Goal: Find specific page/section: Find specific page/section

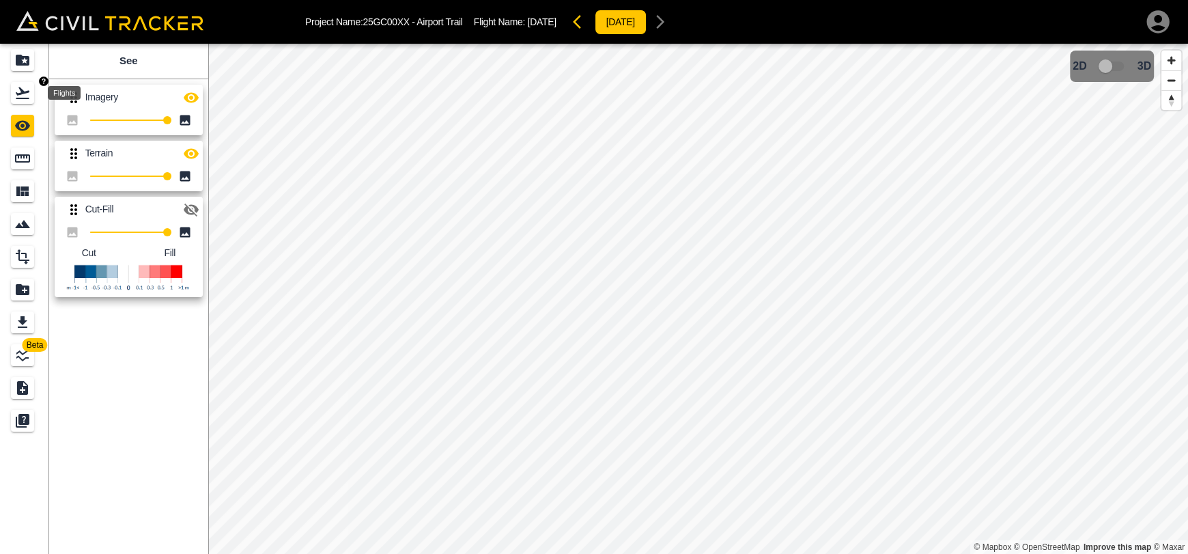
click at [31, 99] on div "Flights" at bounding box center [22, 93] width 23 height 22
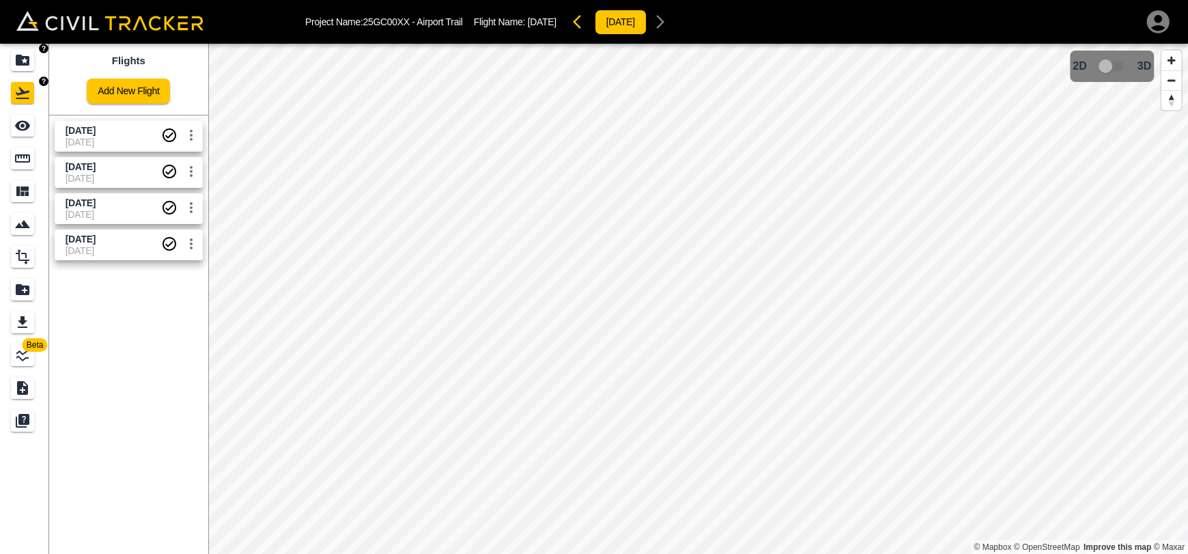
click at [26, 59] on icon "Projects" at bounding box center [23, 60] width 14 height 11
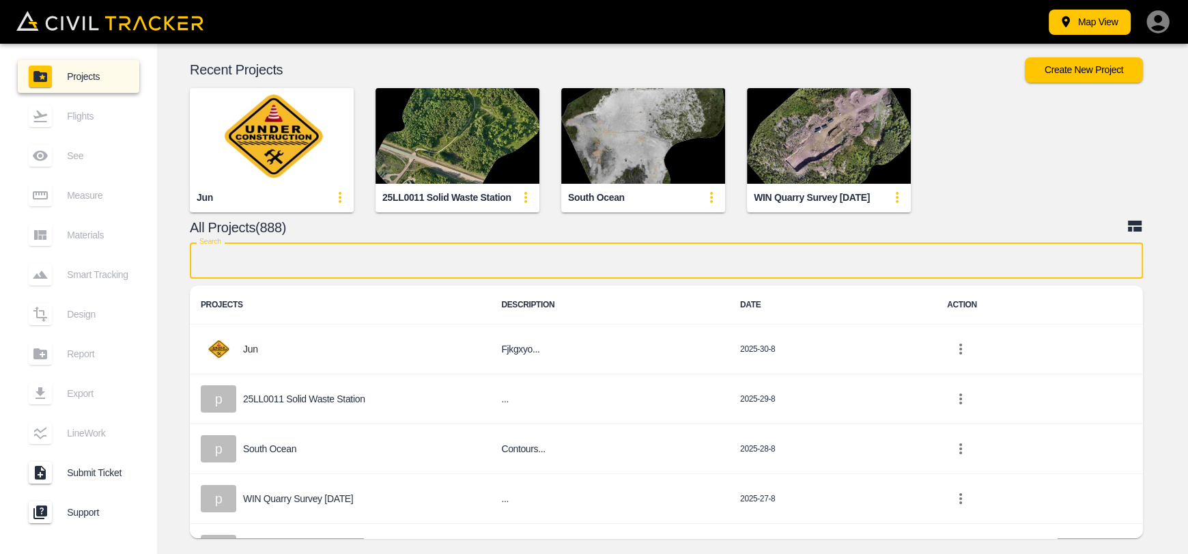
click at [467, 256] on input "text" at bounding box center [666, 260] width 953 height 36
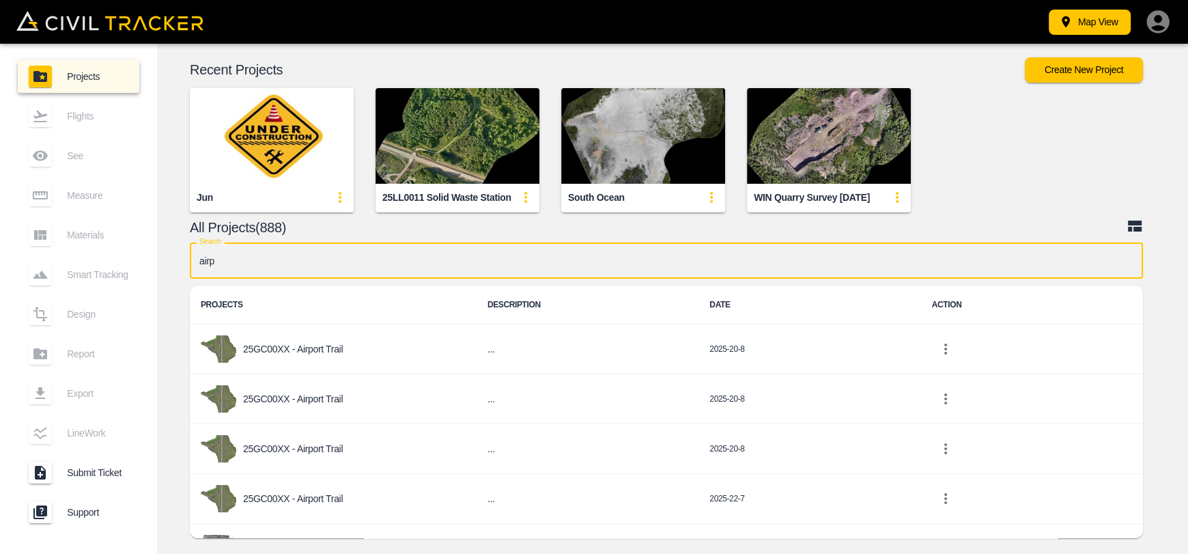
type input "airpo"
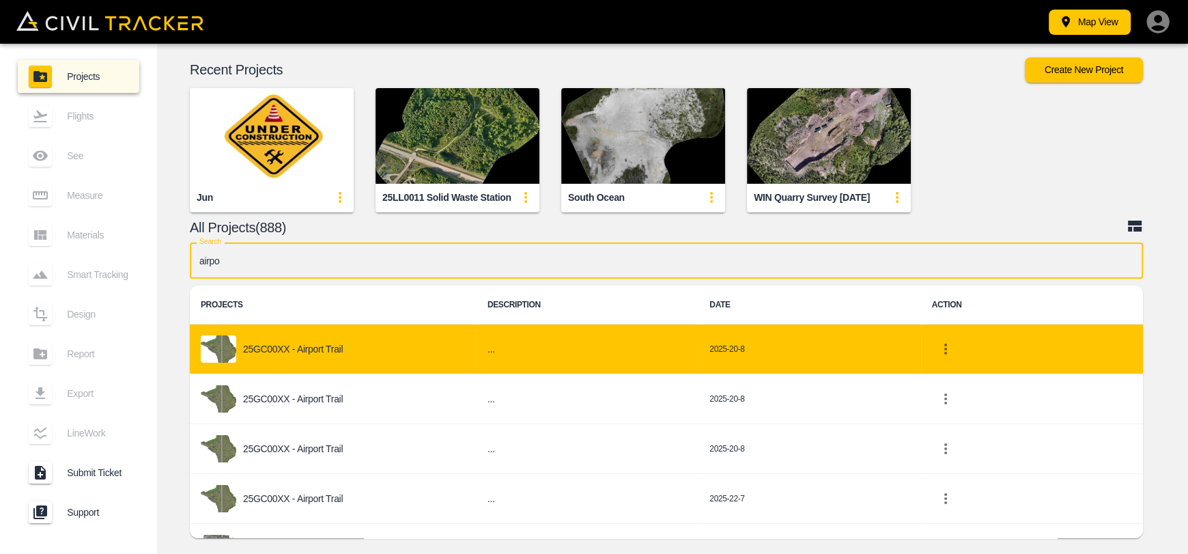
click at [329, 346] on p "25GC00XX - Airport Trail" at bounding box center [293, 348] width 100 height 11
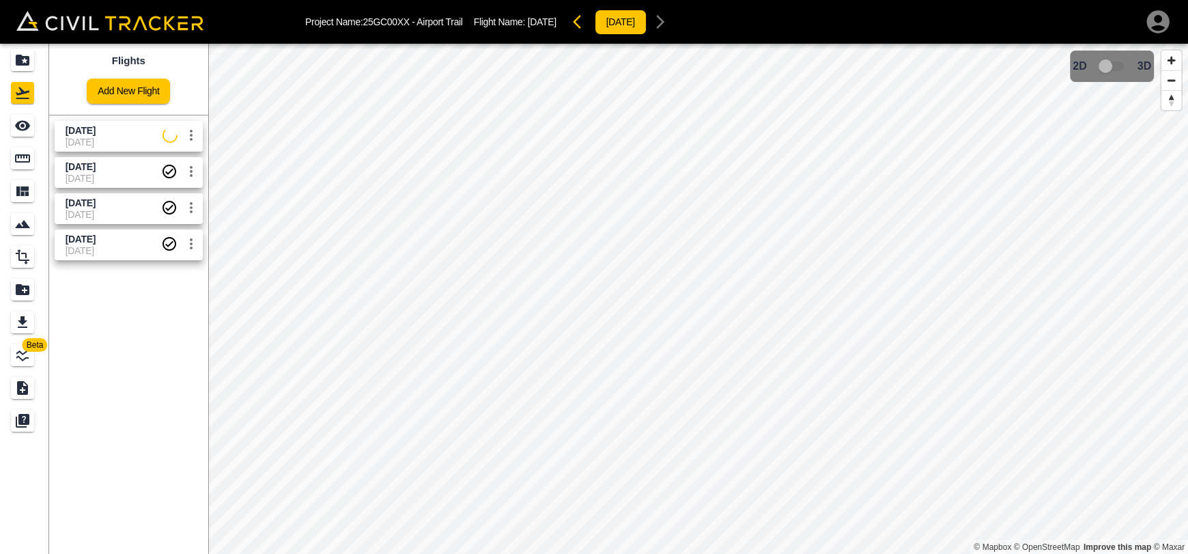
drag, startPoint x: 120, startPoint y: 145, endPoint x: 53, endPoint y: 134, distance: 68.3
click at [119, 145] on span "[DATE]" at bounding box center [114, 142] width 97 height 11
drag, startPoint x: 21, startPoint y: 128, endPoint x: 42, endPoint y: 126, distance: 20.6
click at [21, 128] on icon "See" at bounding box center [22, 125] width 16 height 16
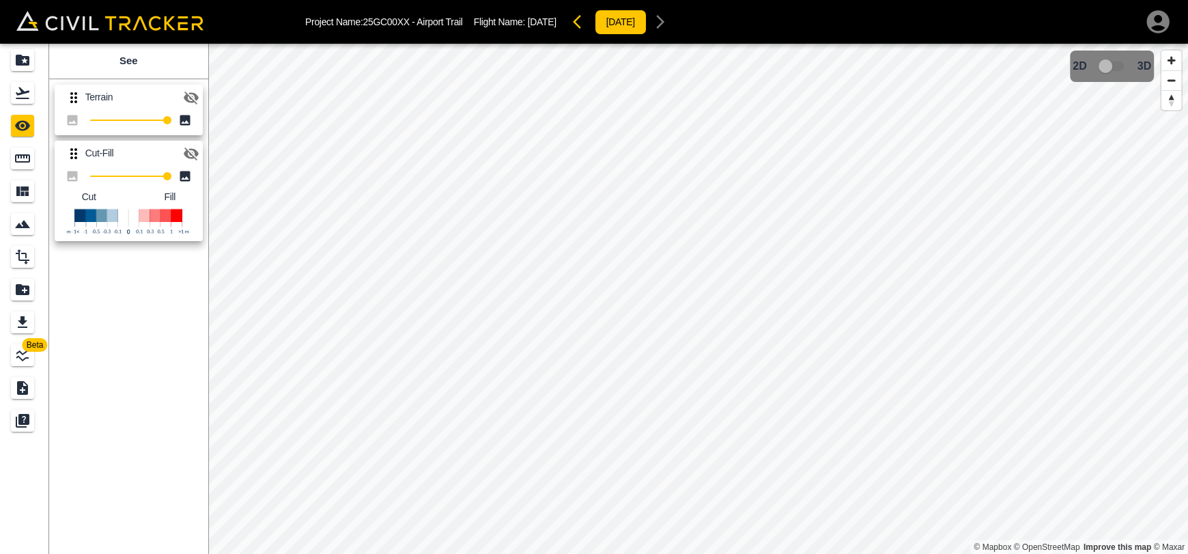
click at [188, 96] on icon "button" at bounding box center [191, 97] width 16 height 16
click at [186, 155] on icon "button" at bounding box center [191, 153] width 15 height 13
click at [187, 85] on button "button" at bounding box center [190, 97] width 27 height 27
click at [18, 91] on icon "Flights" at bounding box center [22, 93] width 16 height 16
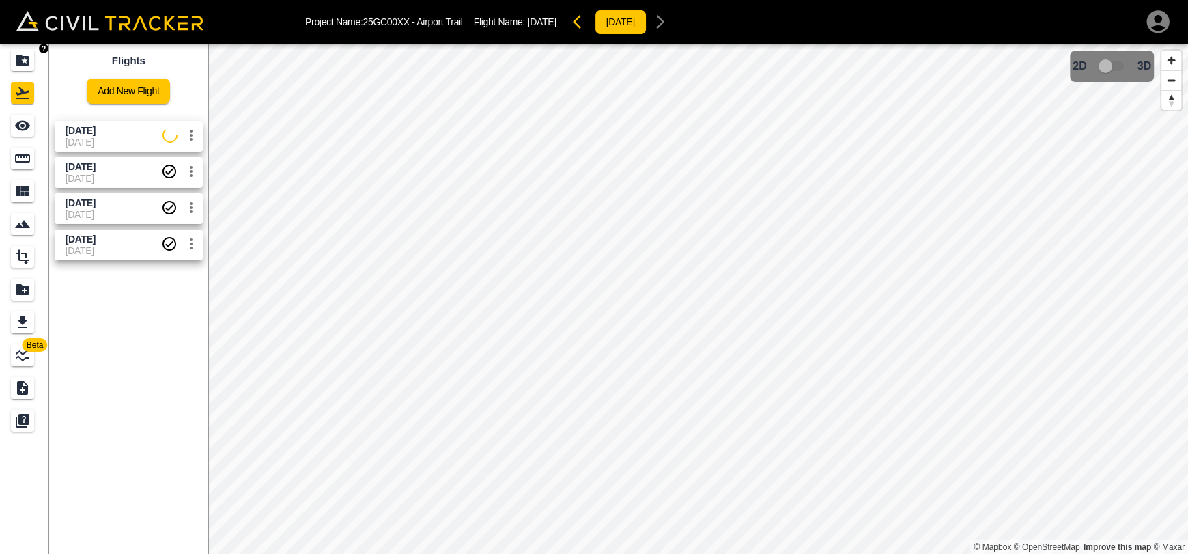
click at [3, 56] on link at bounding box center [24, 60] width 49 height 33
